Goal: Information Seeking & Learning: Find specific fact

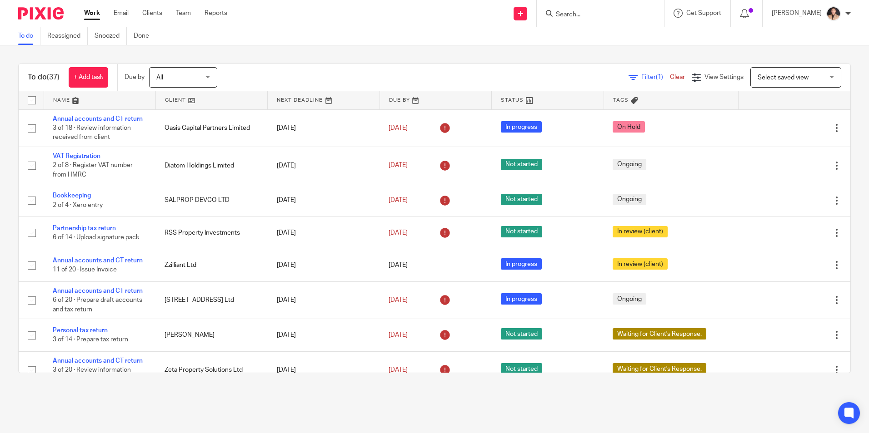
click at [580, 14] on input "Search" at bounding box center [596, 15] width 82 height 8
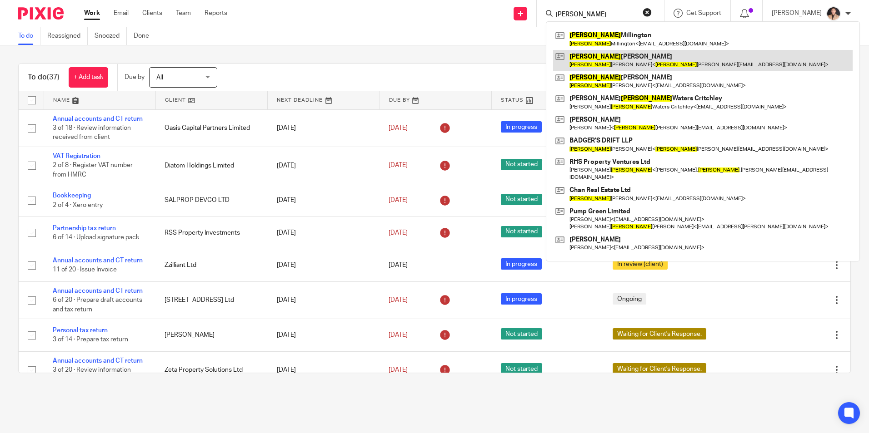
type input "[PERSON_NAME]"
click at [601, 52] on link at bounding box center [702, 60] width 299 height 21
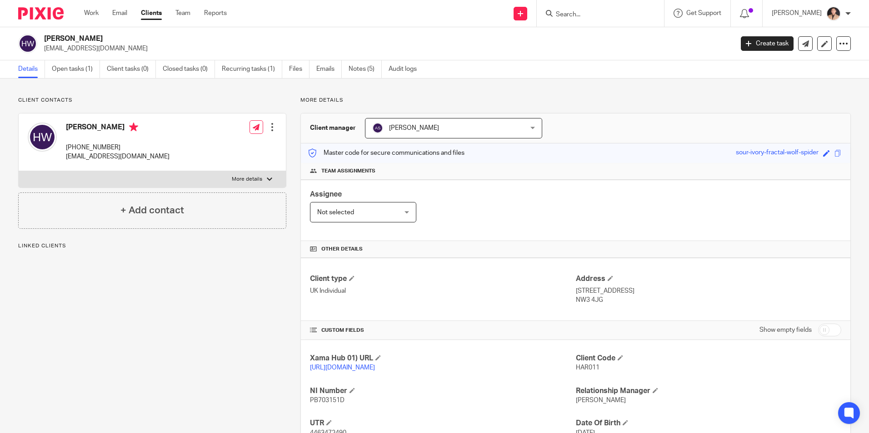
scroll to position [79, 0]
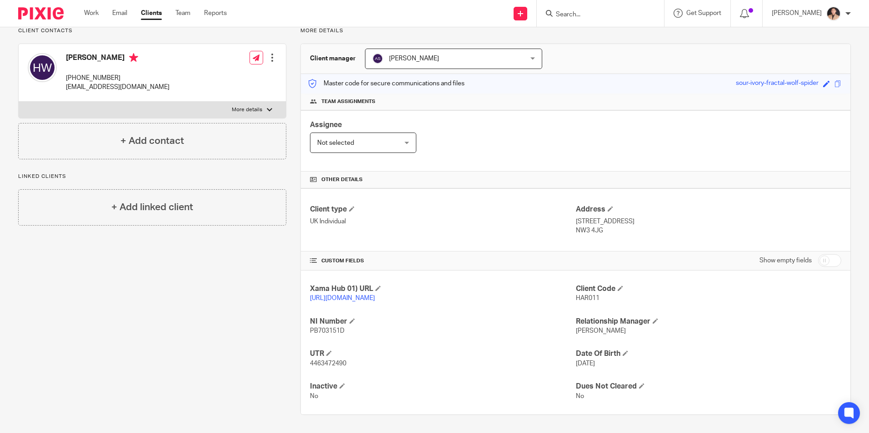
drag, startPoint x: 571, startPoint y: 209, endPoint x: 628, endPoint y: 211, distance: 57.3
click at [628, 217] on p "19 Balsize Park gardens, Balsize Park" at bounding box center [708, 221] width 265 height 9
click at [545, 230] on div "Client type UK Individual Address 19 Balsize Park gardens, Balsize Park NW3 4JG" at bounding box center [575, 220] width 549 height 63
drag, startPoint x: 571, startPoint y: 224, endPoint x: 599, endPoint y: 219, distance: 28.5
click at [601, 226] on p "NW3 4JG" at bounding box center [708, 230] width 265 height 9
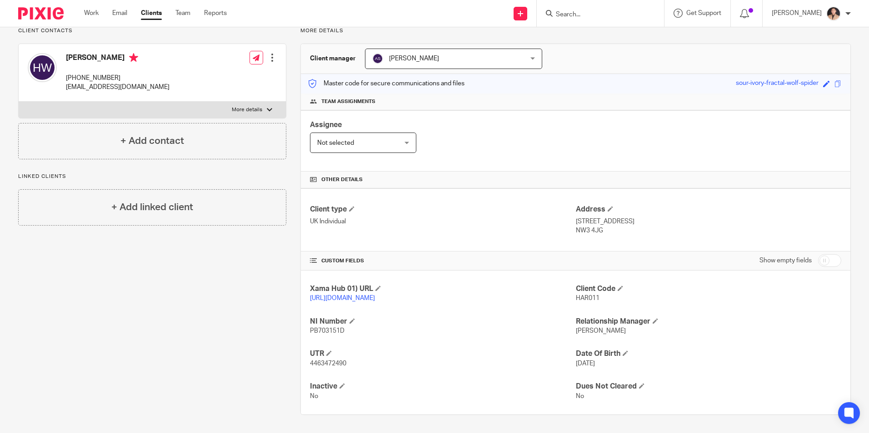
copy p "NW3 4JG"
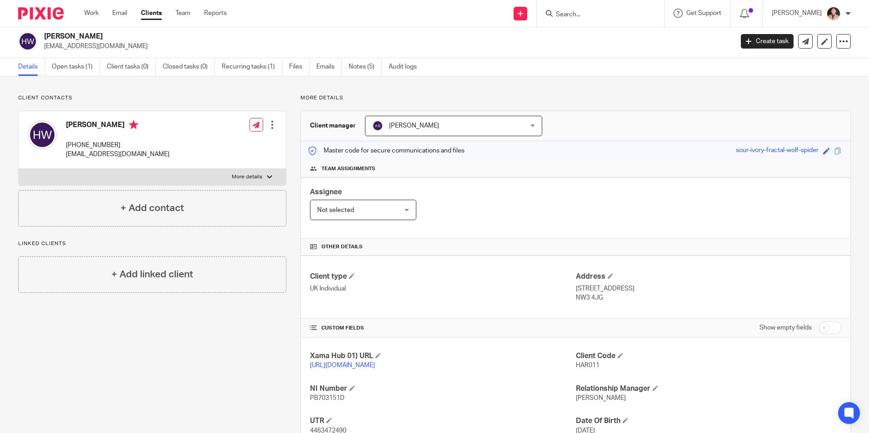
scroll to position [0, 0]
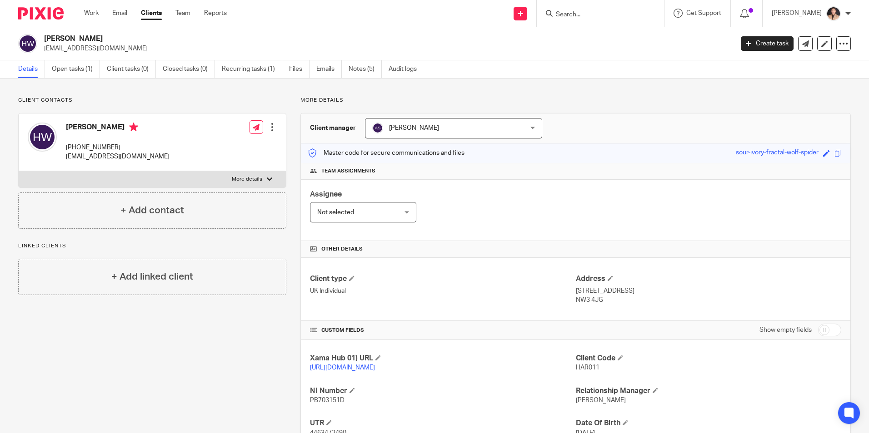
drag, startPoint x: 519, startPoint y: 290, endPoint x: 512, endPoint y: 290, distance: 6.8
click at [519, 290] on p "UK Individual" at bounding box center [442, 291] width 265 height 9
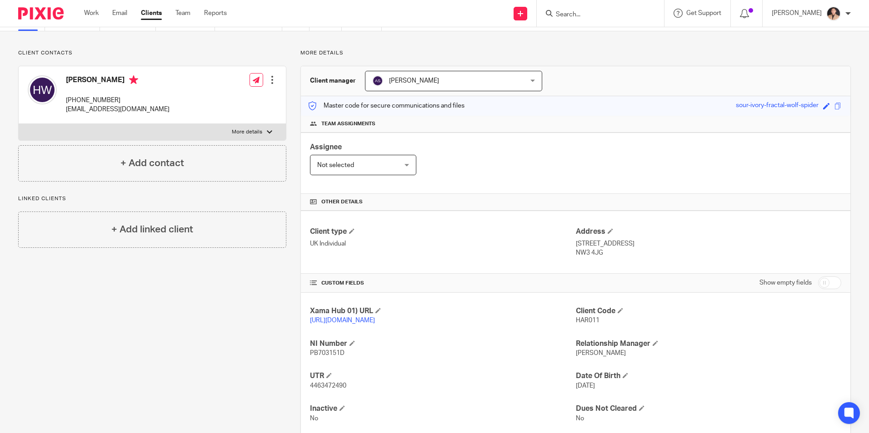
scroll to position [79, 0]
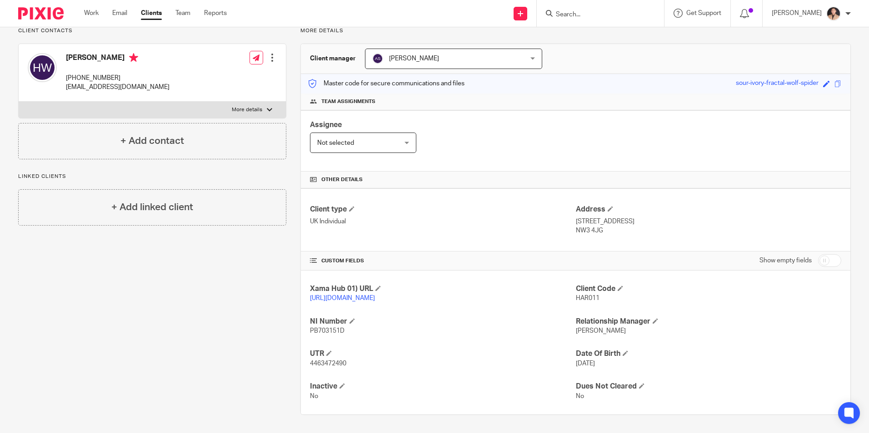
click at [596, 17] on input "Search" at bounding box center [596, 15] width 82 height 8
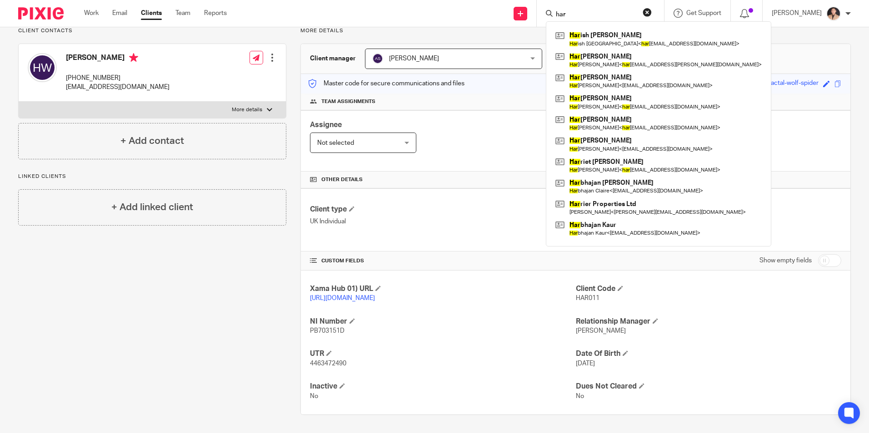
type input "har"
click at [496, 110] on div "Assignee Not selected Not selected Not selected Aarshika Awale Aayush Niraula A…" at bounding box center [575, 140] width 549 height 61
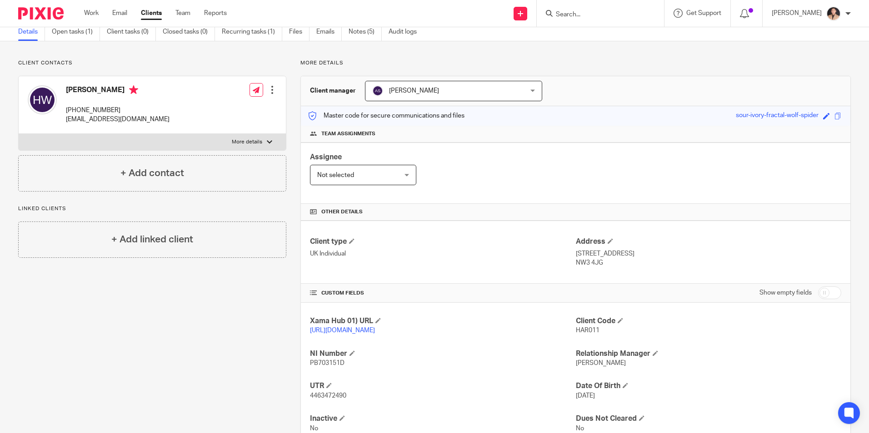
scroll to position [0, 0]
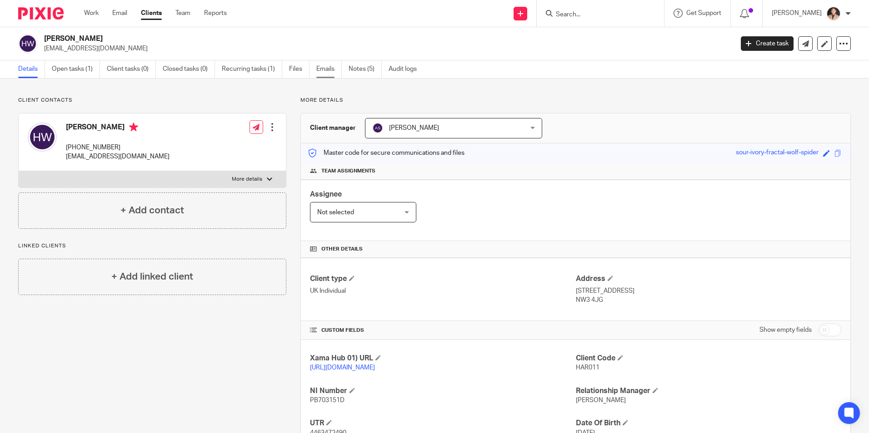
click at [318, 70] on link "Emails" at bounding box center [328, 69] width 25 height 18
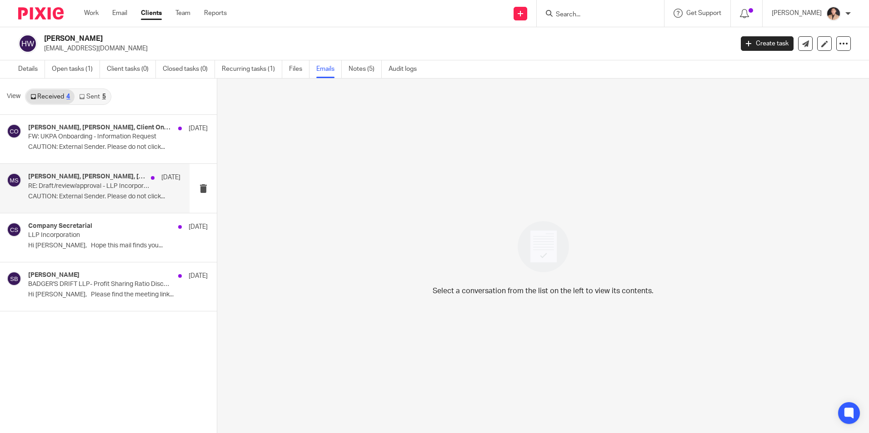
click at [103, 191] on div "[PERSON_NAME], [PERSON_NAME], [PERSON_NAME], [PERSON_NAME] W [DATE] RE: Draft/r…" at bounding box center [104, 188] width 152 height 30
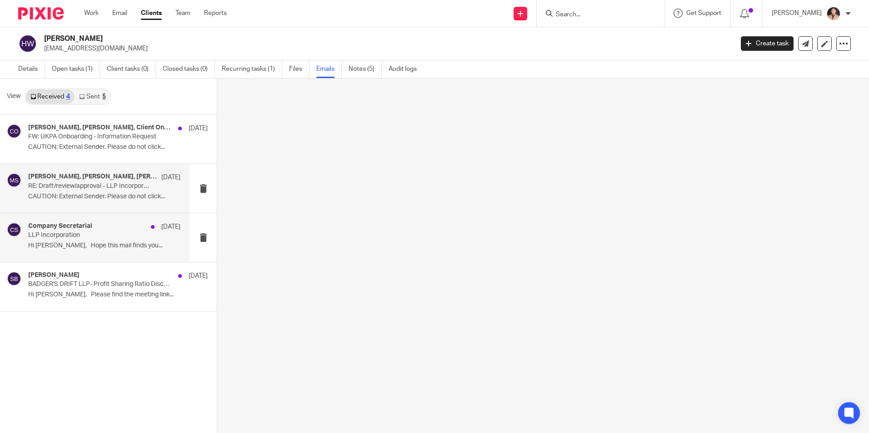
click at [94, 229] on div "Company Secretarial [DATE]" at bounding box center [104, 227] width 152 height 9
click at [94, 149] on p "CAUTION: External Sender. Please do not click..." at bounding box center [104, 148] width 152 height 8
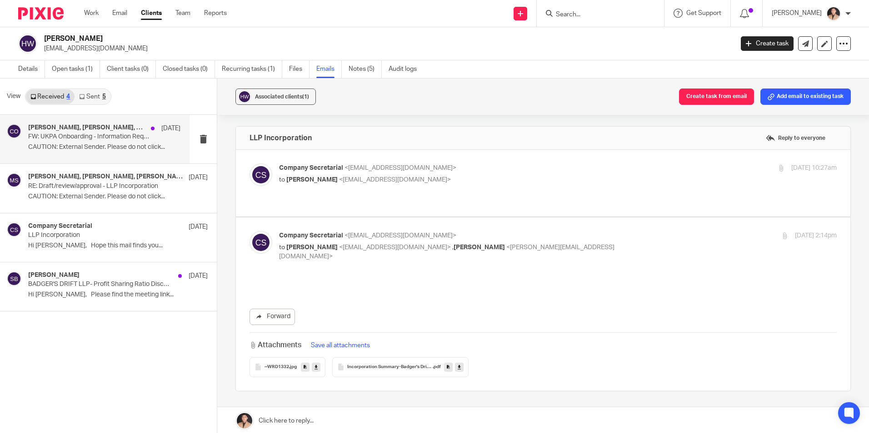
click at [105, 138] on p "FW: UKPA Onboarding - Information Request" at bounding box center [89, 137] width 122 height 8
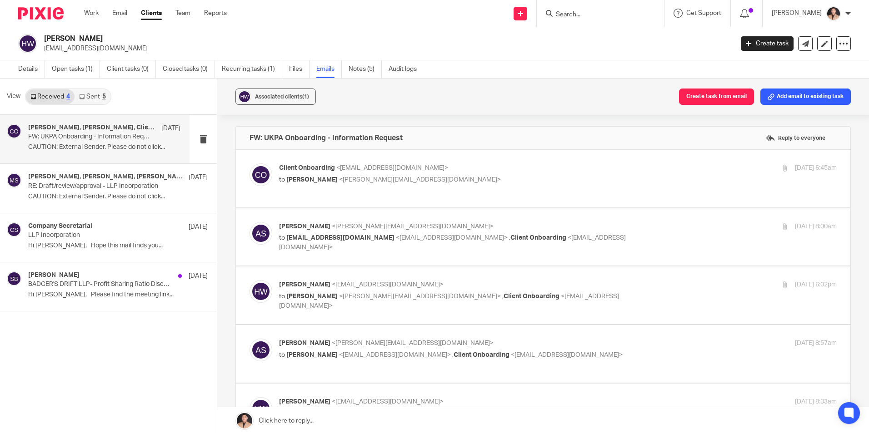
click at [355, 185] on div "Client Onboarding <onboarding@ukpa.co.uk> to Alisha Shrestha <alisha@ukpa.co.uk…" at bounding box center [557, 175] width 557 height 23
checkbox input "true"
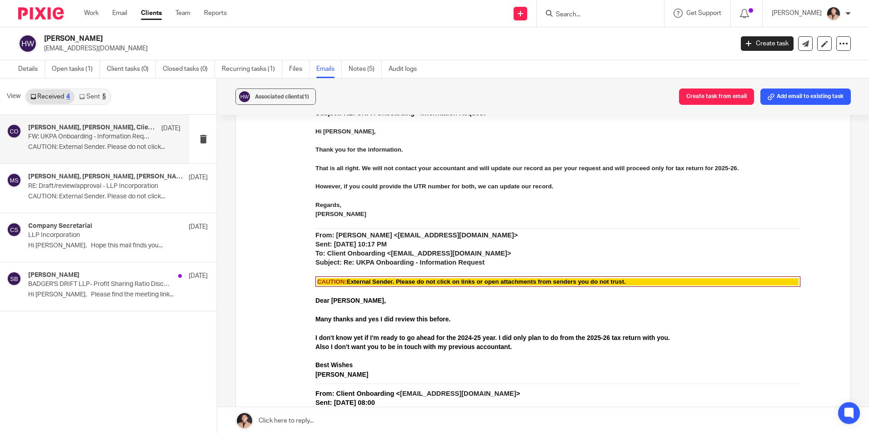
scroll to position [3362, 0]
